Goal: Information Seeking & Learning: Learn about a topic

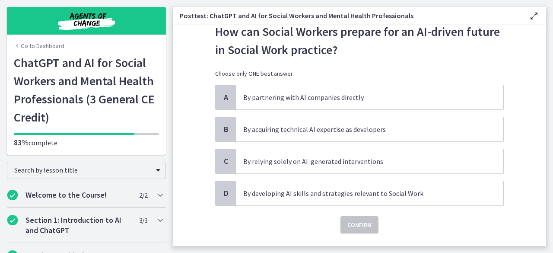
scroll to position [43, 0]
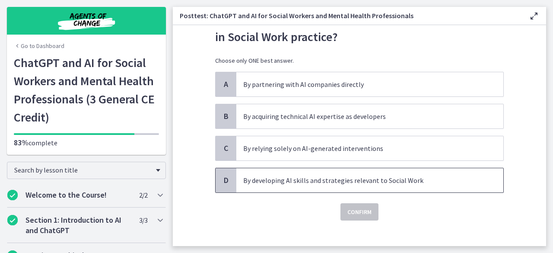
click at [351, 186] on span "By developing AI skills and strategies relevant to Social Work" at bounding box center [369, 180] width 267 height 24
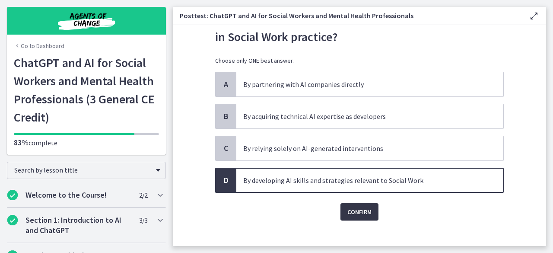
click at [353, 204] on button "Confirm" at bounding box center [360, 211] width 38 height 17
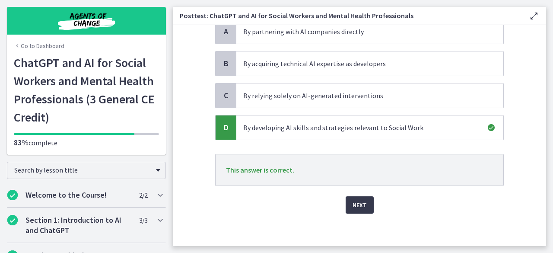
scroll to position [96, 0]
click at [353, 204] on span "Next" at bounding box center [360, 204] width 14 height 10
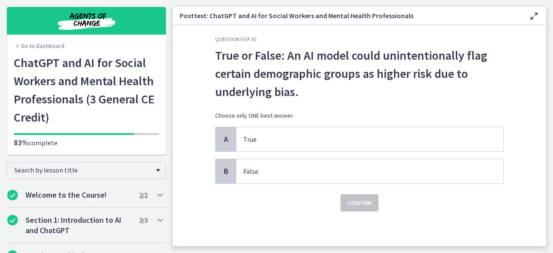
scroll to position [0, 0]
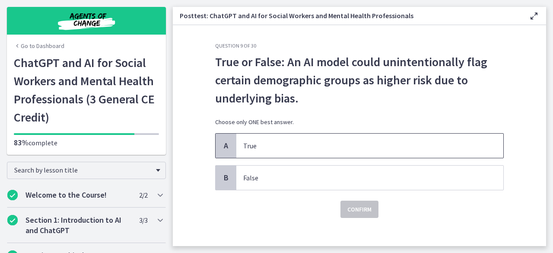
click at [335, 152] on span "True" at bounding box center [369, 146] width 267 height 24
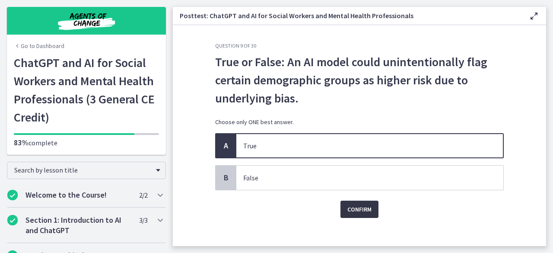
click at [351, 209] on span "Confirm" at bounding box center [360, 209] width 24 height 10
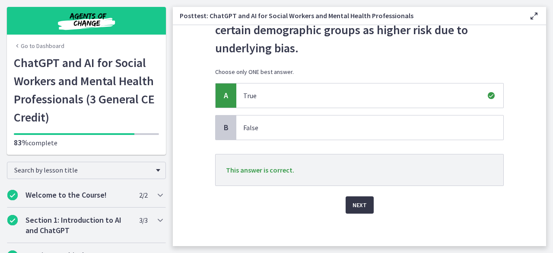
scroll to position [51, 0]
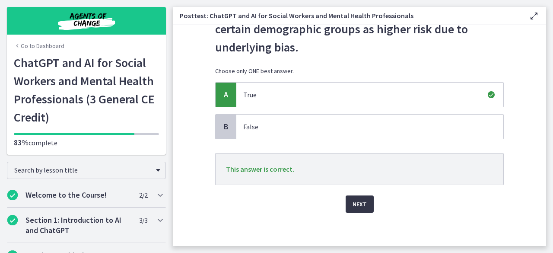
click at [351, 208] on button "Next" at bounding box center [360, 203] width 28 height 17
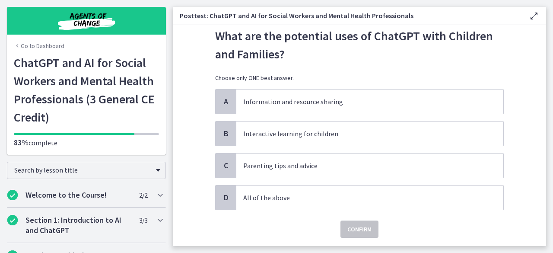
scroll to position [43, 0]
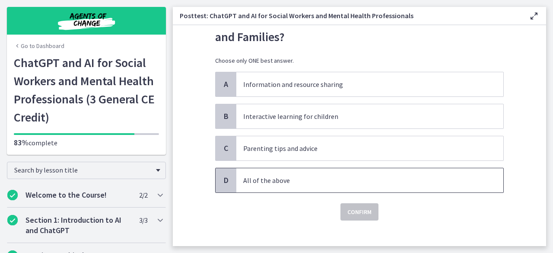
click at [303, 179] on p "All of the above" at bounding box center [361, 180] width 236 height 10
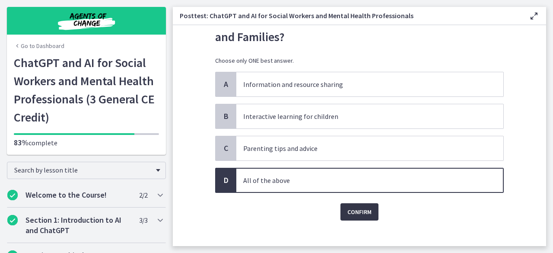
click at [354, 215] on span "Confirm" at bounding box center [360, 212] width 24 height 10
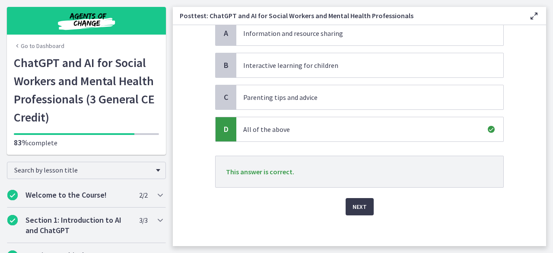
scroll to position [96, 0]
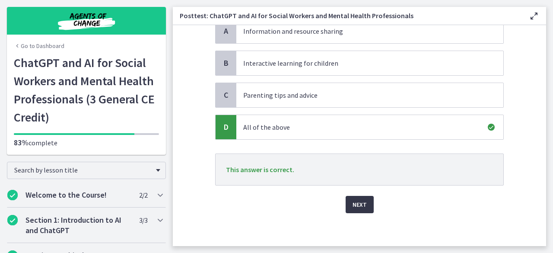
click at [353, 204] on span "Next" at bounding box center [360, 204] width 14 height 10
